Goal: Browse casually: Explore the website without a specific task or goal

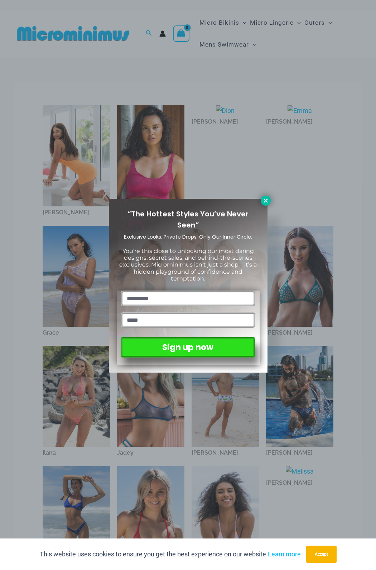
click at [269, 199] on button at bounding box center [266, 201] width 10 height 10
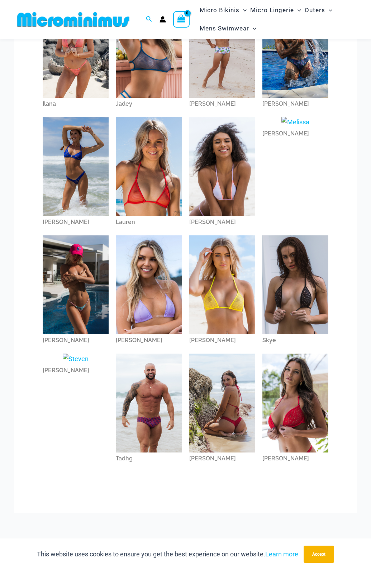
scroll to position [353, 0]
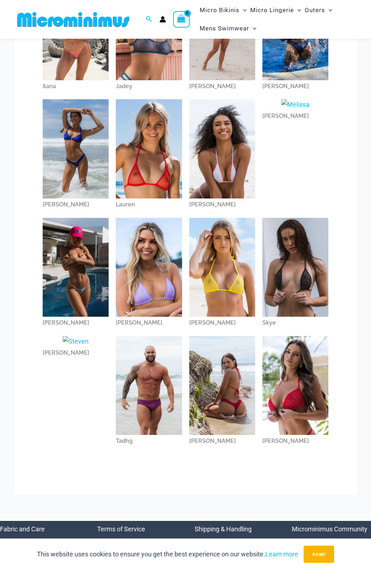
click at [155, 155] on img at bounding box center [149, 148] width 66 height 99
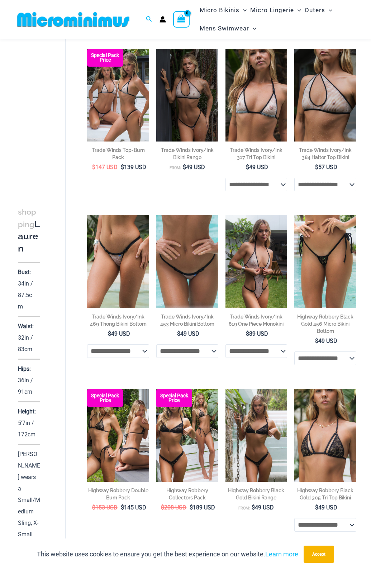
scroll to position [389, 0]
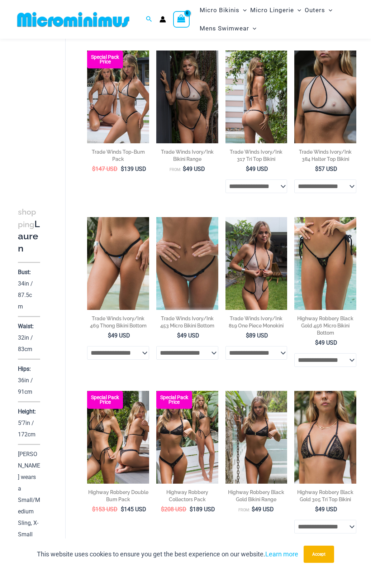
click at [248, 100] on img at bounding box center [256, 96] width 62 height 93
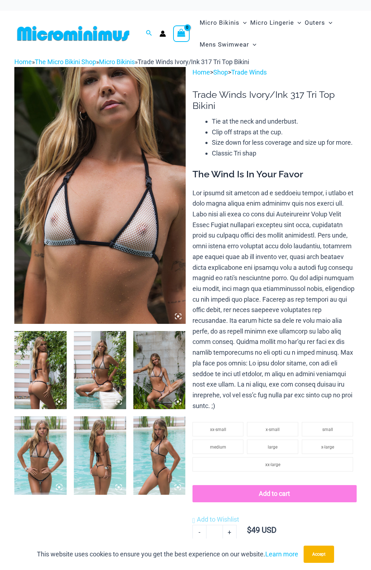
click at [136, 171] on img at bounding box center [99, 195] width 171 height 256
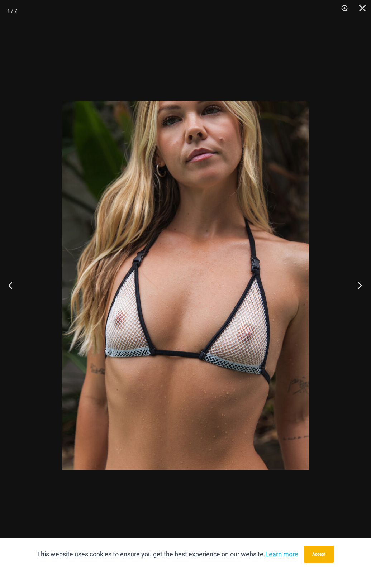
click at [356, 285] on button "Next" at bounding box center [357, 285] width 27 height 36
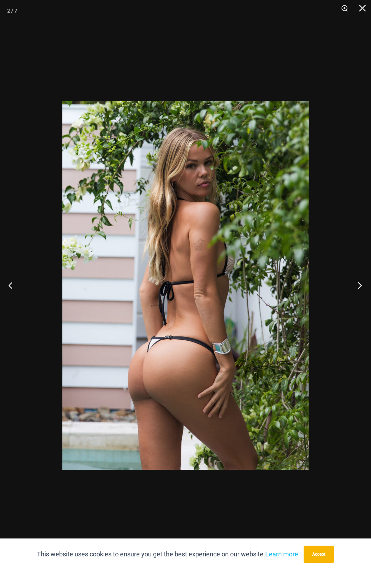
click at [356, 285] on button "Next" at bounding box center [357, 285] width 27 height 36
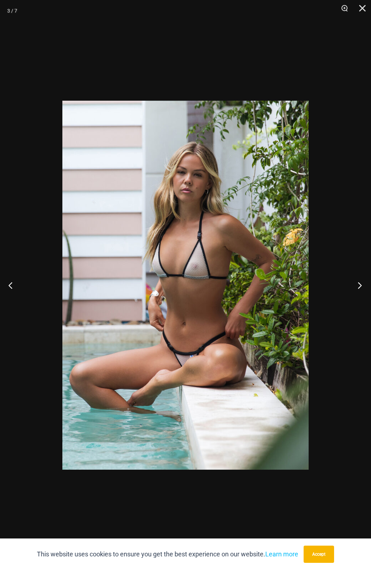
click at [356, 285] on button "Next" at bounding box center [357, 285] width 27 height 36
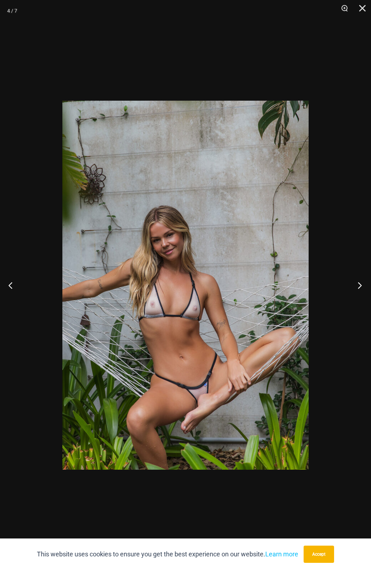
click at [356, 285] on button "Next" at bounding box center [357, 285] width 27 height 36
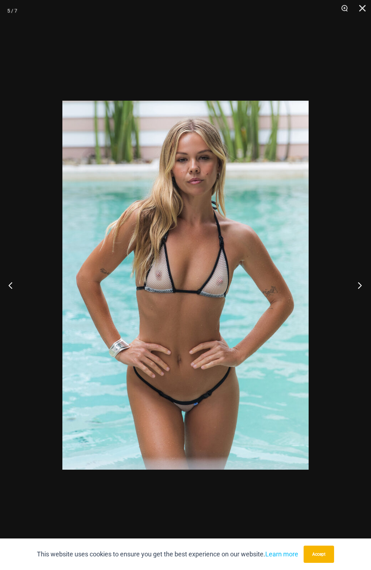
click at [356, 285] on button "Next" at bounding box center [357, 285] width 27 height 36
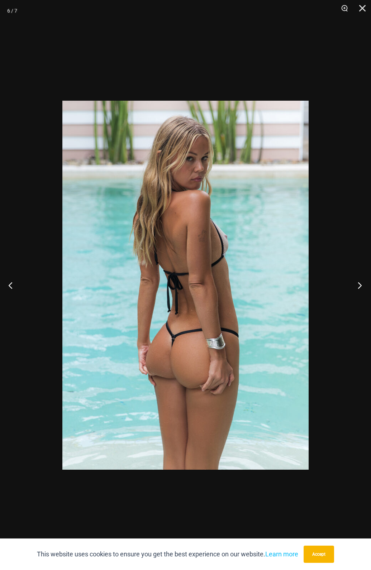
click at [356, 285] on button "Next" at bounding box center [357, 285] width 27 height 36
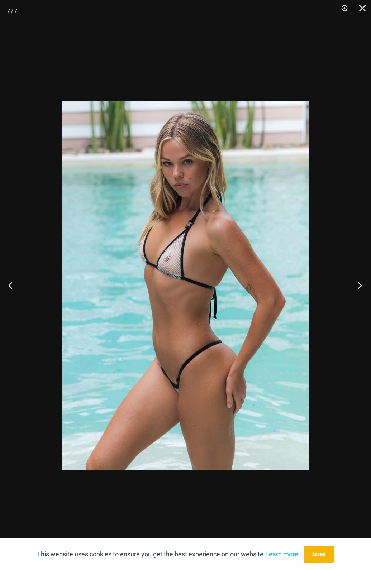
click at [356, 285] on button "Next" at bounding box center [357, 285] width 27 height 36
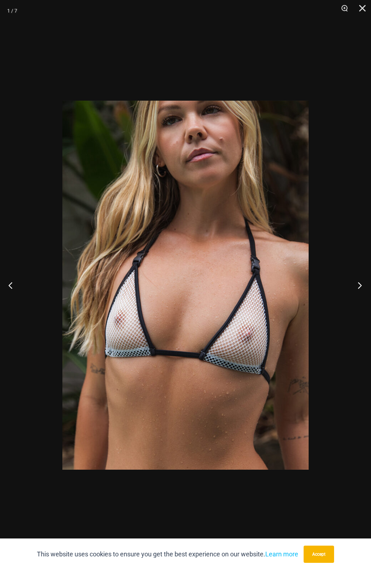
click at [362, 284] on button "Next" at bounding box center [357, 285] width 27 height 36
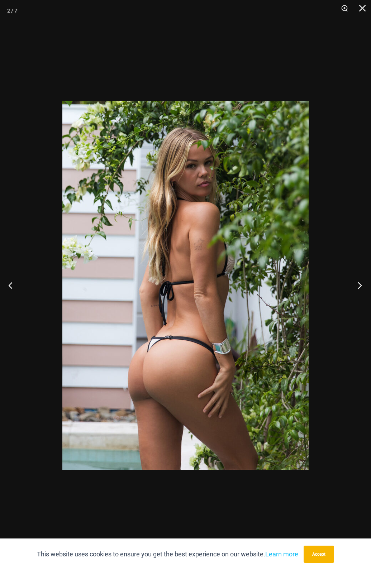
click at [362, 284] on button "Next" at bounding box center [357, 285] width 27 height 36
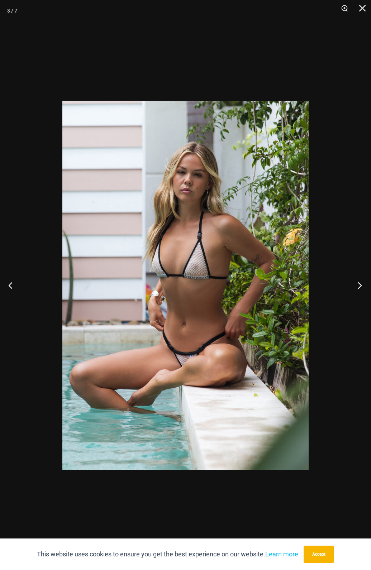
click at [362, 284] on button "Next" at bounding box center [357, 285] width 27 height 36
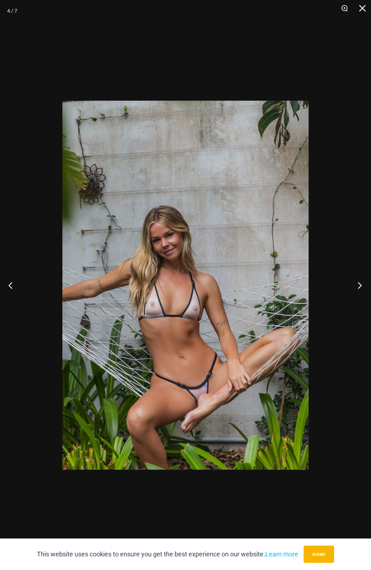
click at [362, 284] on button "Next" at bounding box center [357, 285] width 27 height 36
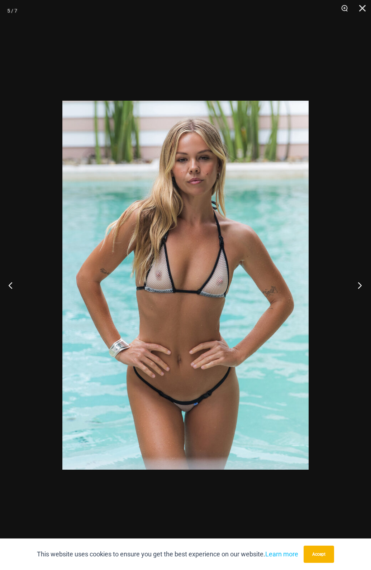
click at [363, 284] on button "Next" at bounding box center [357, 285] width 27 height 36
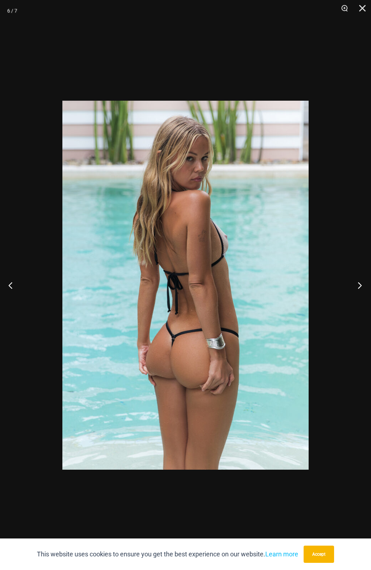
click at [363, 284] on button "Next" at bounding box center [357, 285] width 27 height 36
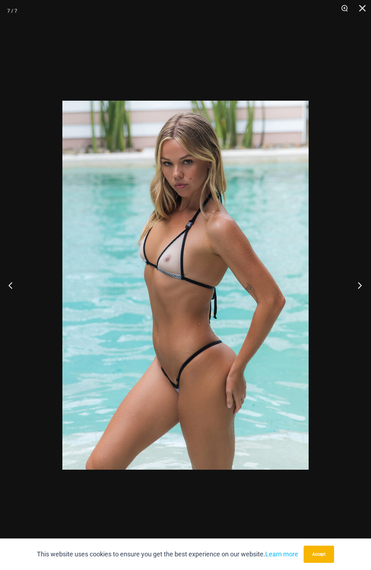
click at [363, 284] on button "Next" at bounding box center [357, 285] width 27 height 36
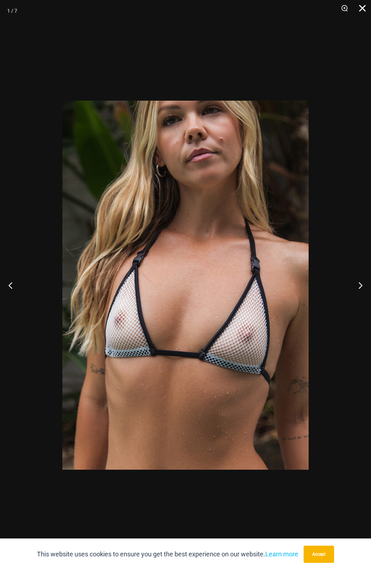
click at [364, 9] on button "Close" at bounding box center [360, 10] width 18 height 21
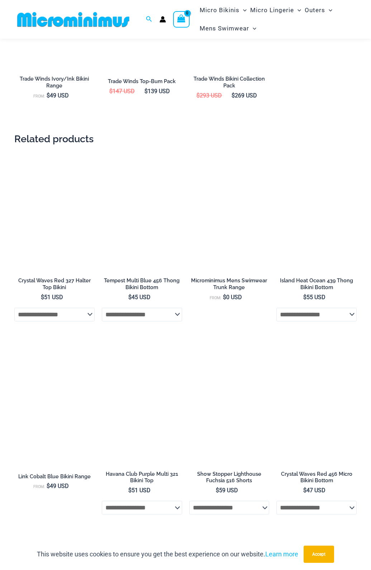
scroll to position [841, 0]
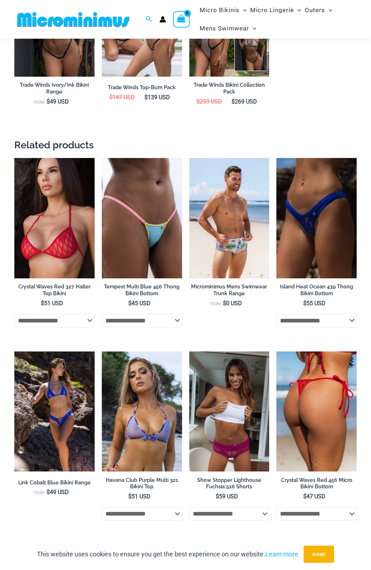
click at [305, 374] on img at bounding box center [316, 411] width 80 height 120
